Goal: Task Accomplishment & Management: Manage account settings

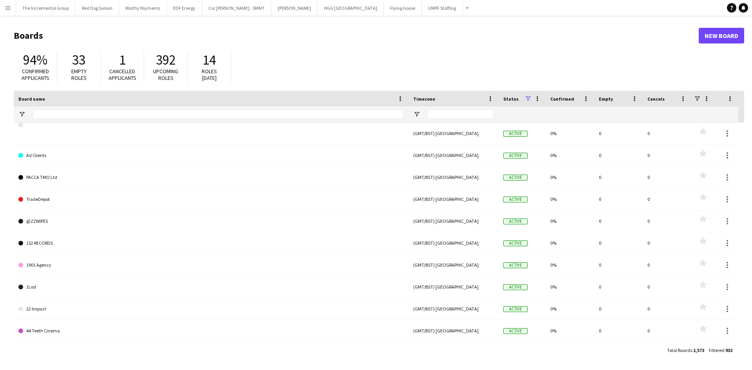
click at [5, 6] on app-icon "Menu" at bounding box center [8, 8] width 6 height 6
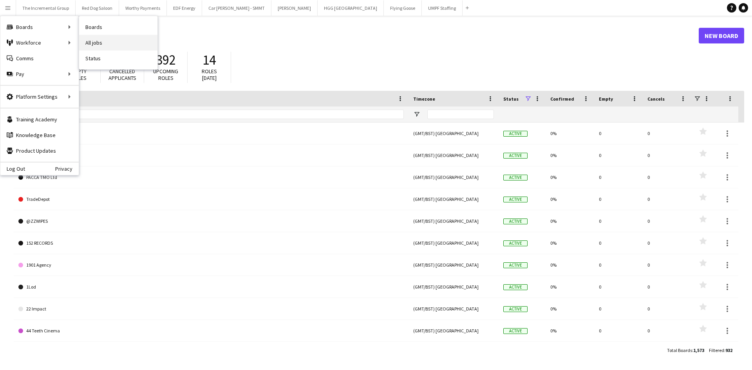
click at [104, 43] on link "All jobs" at bounding box center [118, 43] width 78 height 16
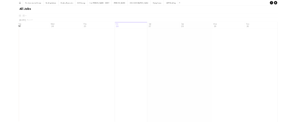
scroll to position [0, 187]
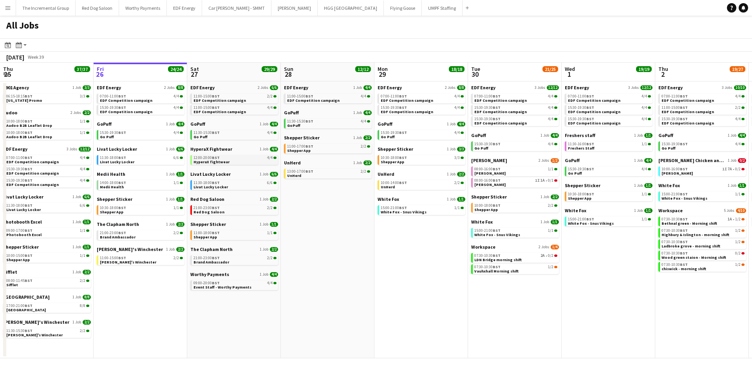
click at [253, 160] on link "12:00-20:00 BST 4/4 HyperaX fightwear" at bounding box center [234, 159] width 83 height 9
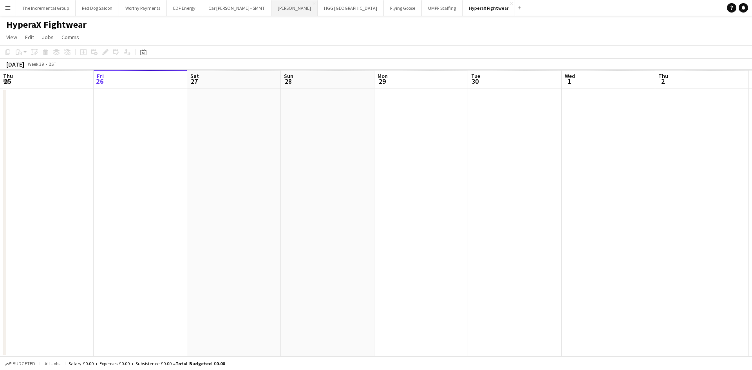
scroll to position [0, 269]
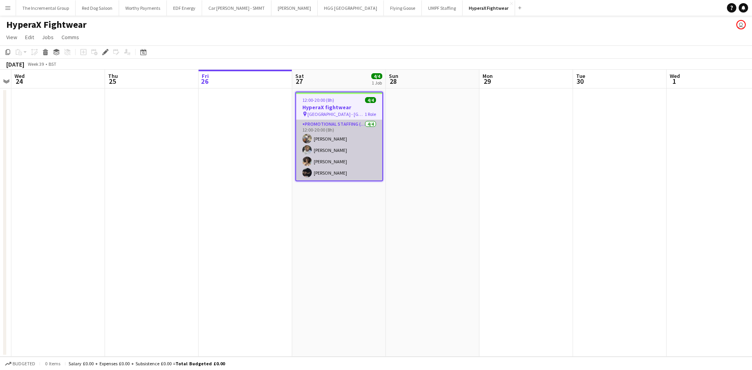
click at [365, 157] on app-card-role "Promotional Staffing (Brand Ambassadors) [DATE] 12:00-20:00 (8h) [PERSON_NAME] …" at bounding box center [339, 150] width 86 height 61
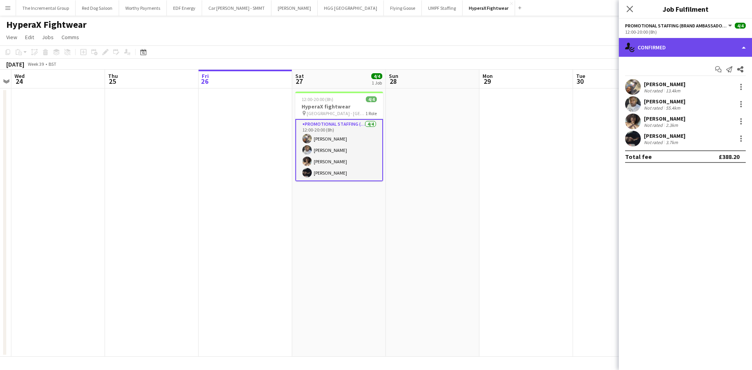
click at [740, 46] on div "single-neutral-actions-check-2 Confirmed" at bounding box center [685, 47] width 133 height 19
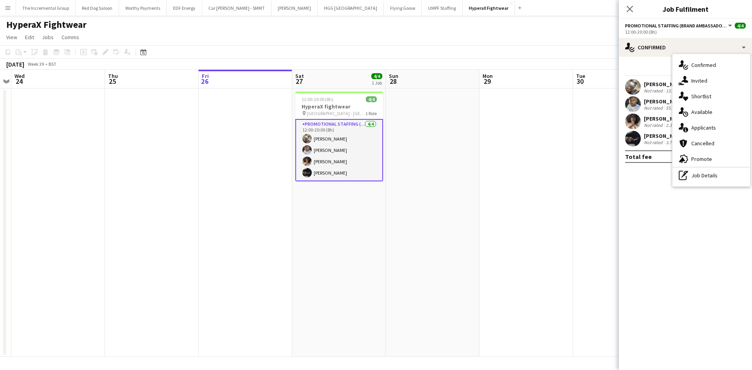
click at [624, 214] on mat-expansion-panel "check Confirmed Start chat Send notification Share [PERSON_NAME] Not rated 13.4…" at bounding box center [685, 213] width 133 height 313
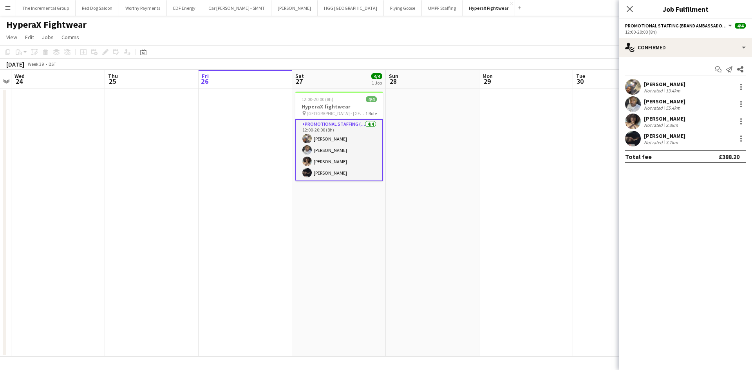
drag, startPoint x: 452, startPoint y: 266, endPoint x: 557, endPoint y: 135, distance: 167.4
click at [458, 259] on app-calendar-viewport "Sun 21 Mon 22 Tue 23 Wed 24 Thu 25 Fri 26 Sat 27 4/4 1 Job Sun 28 Mon 29 Tue 30…" at bounding box center [376, 213] width 752 height 287
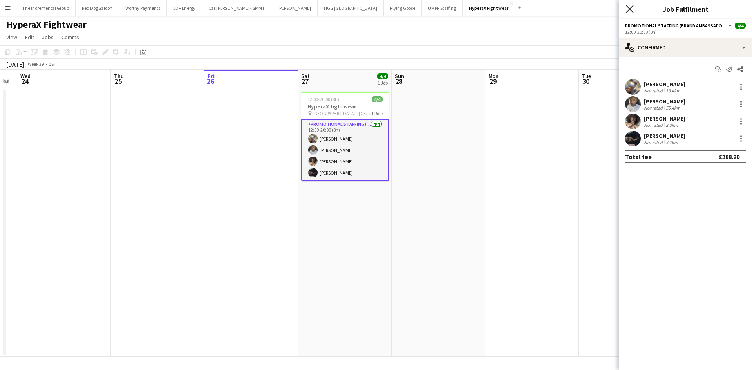
click at [632, 12] on icon "Close pop-in" at bounding box center [629, 8] width 7 height 7
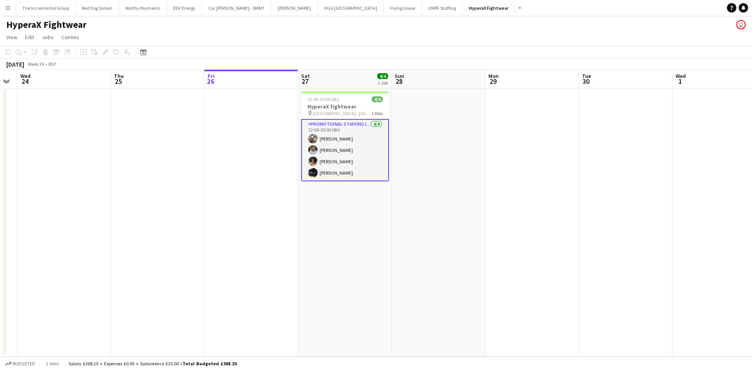
click at [343, 139] on app-card-role "Promotional Staffing (Brand Ambassadors) [DATE] 12:00-20:00 (8h) [PERSON_NAME] …" at bounding box center [345, 150] width 88 height 62
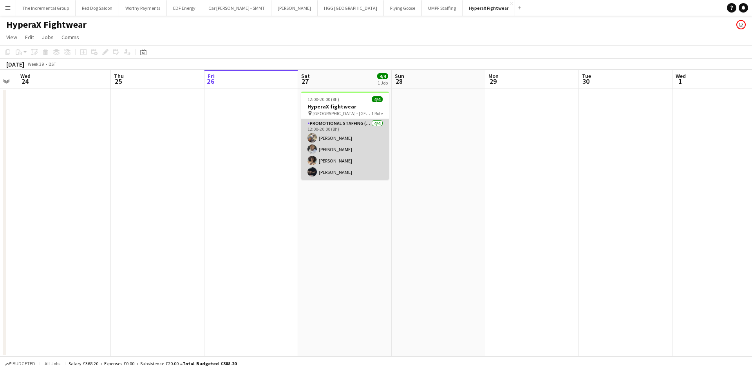
click at [354, 124] on app-card-role "Promotional Staffing (Brand Ambassadors) [DATE] 12:00-20:00 (8h) [PERSON_NAME] …" at bounding box center [345, 149] width 88 height 61
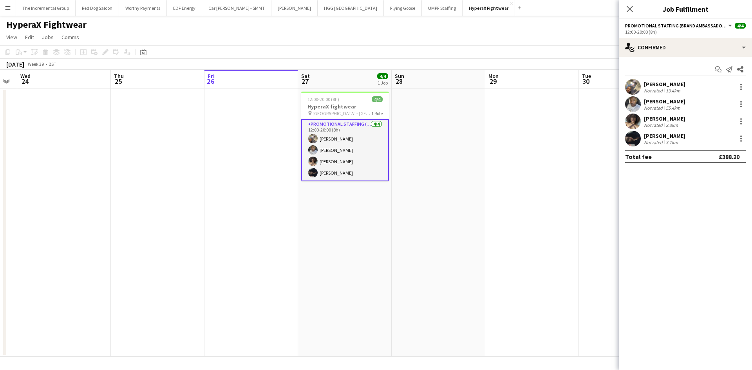
click at [696, 92] on div "[PERSON_NAME] Not rated 13.4km" at bounding box center [685, 87] width 133 height 16
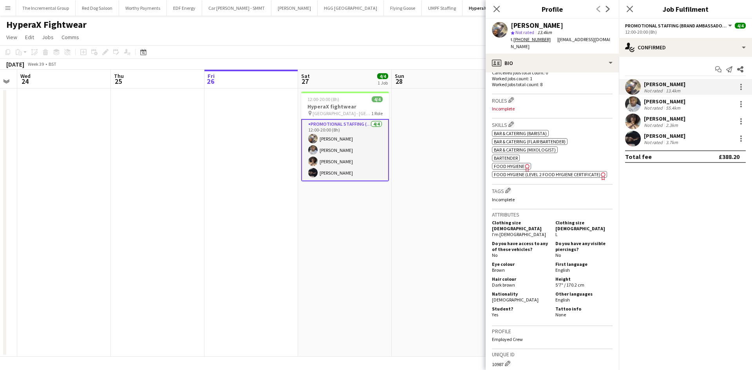
scroll to position [235, 0]
click at [675, 104] on div "[PERSON_NAME]" at bounding box center [665, 101] width 42 height 7
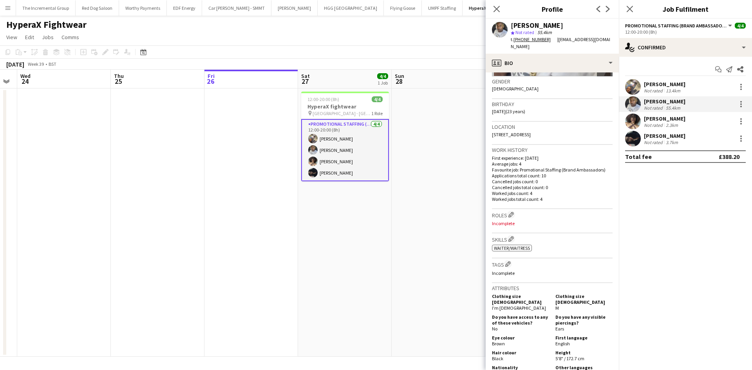
scroll to position [196, 0]
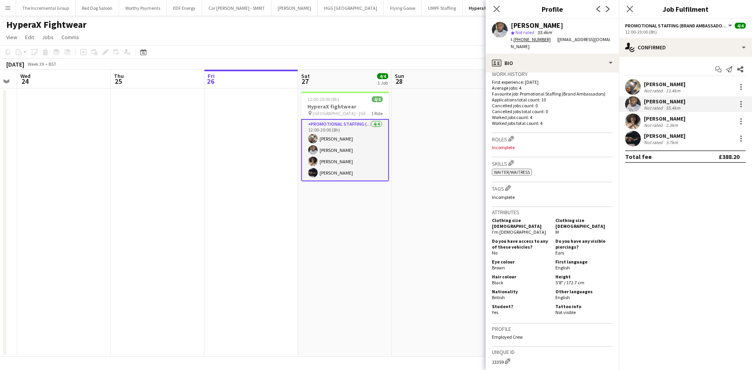
click at [680, 112] on div "[PERSON_NAME] Not rated 55.4km" at bounding box center [685, 104] width 133 height 16
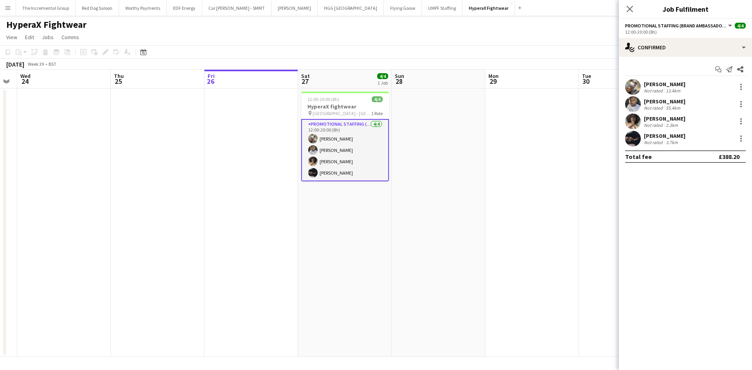
click at [678, 119] on div "[PERSON_NAME]" at bounding box center [665, 118] width 42 height 7
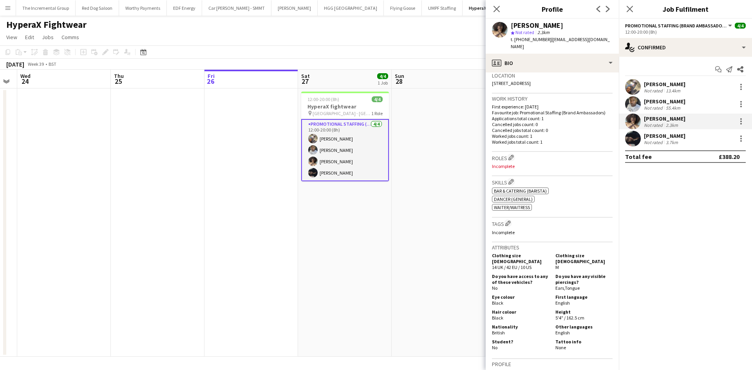
scroll to position [274, 0]
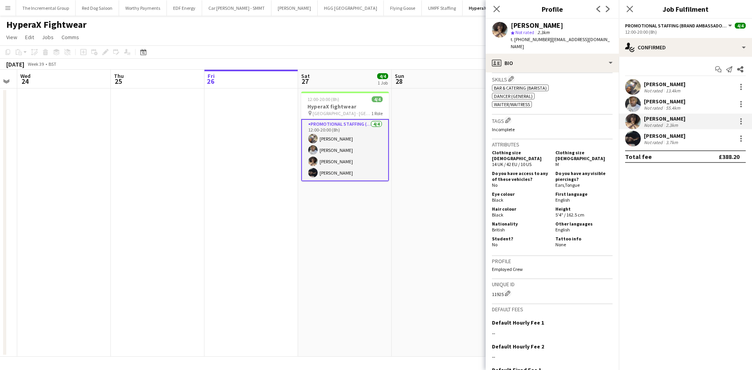
click at [676, 131] on div "[PERSON_NAME] Not rated 3.7km" at bounding box center [685, 139] width 133 height 16
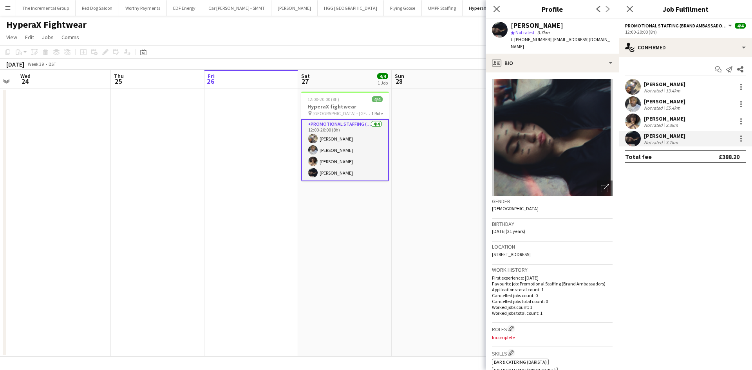
scroll to position [235, 0]
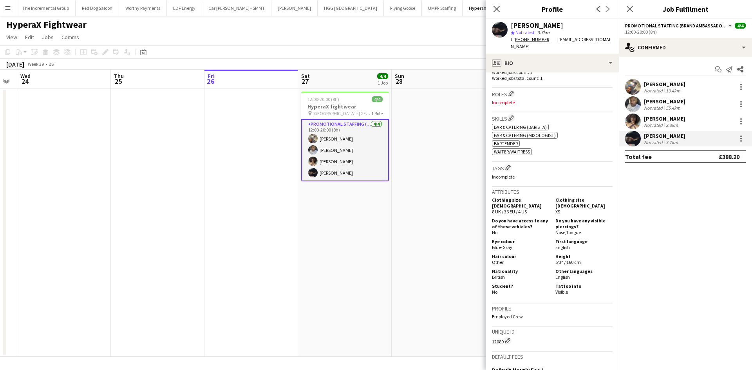
click at [692, 122] on div "[PERSON_NAME] Not rated 2.3km" at bounding box center [685, 122] width 133 height 16
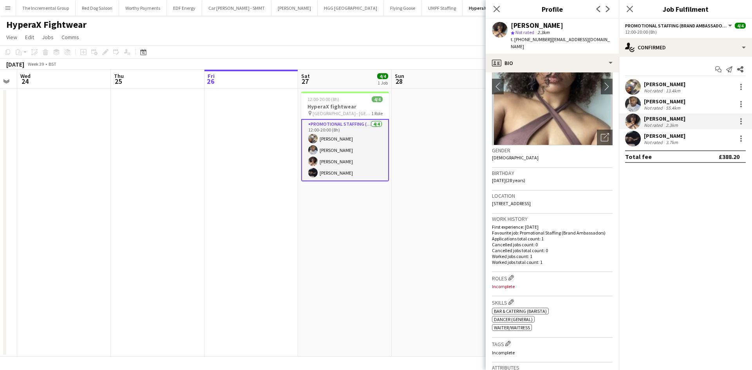
scroll to position [117, 0]
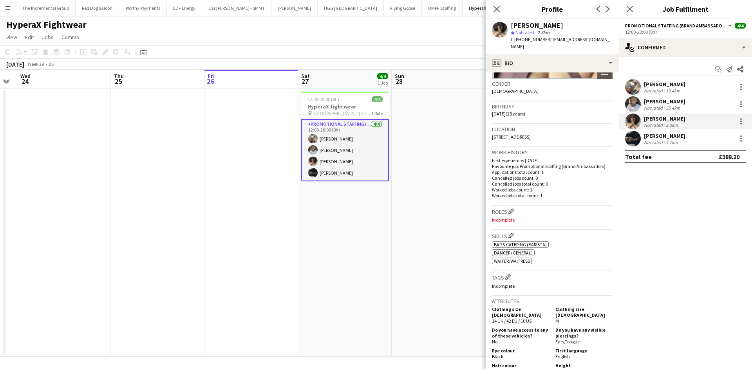
click at [670, 104] on div "[PERSON_NAME]" at bounding box center [665, 101] width 42 height 7
